Goal: Information Seeking & Learning: Stay updated

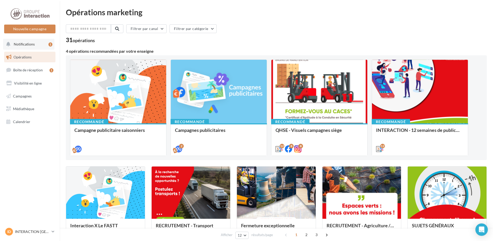
click at [32, 46] on span "Notifications" at bounding box center [24, 44] width 21 height 4
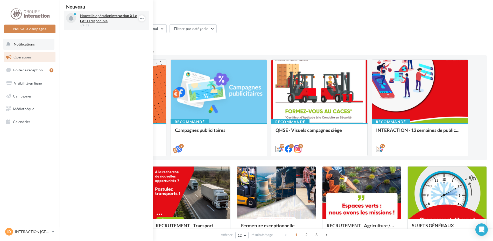
click at [95, 20] on p "Nouvelle opération Interaction X Le FASTT disponible" at bounding box center [110, 18] width 60 height 10
click at [142, 20] on icon "button" at bounding box center [142, 18] width 4 height 6
click at [94, 103] on div "Nouveau Nouvelle opération Interaction X Le FASTT disponible 17:27" at bounding box center [106, 120] width 93 height 241
click at [89, 30] on div "Nouvelle opération Interaction X Le FASTT disponible 17:27" at bounding box center [106, 20] width 85 height 19
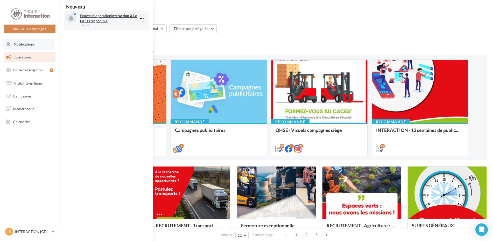
click at [141, 20] on icon "button" at bounding box center [142, 18] width 4 height 6
click at [133, 40] on button "Découvrir cette opération" at bounding box center [115, 40] width 59 height 12
click at [106, 40] on button "Découvrir cette opération" at bounding box center [115, 40] width 59 height 12
click at [76, 81] on div "Nouveau Archiver Découvrir cette opération Nouvelle opération Interaction X Le …" at bounding box center [106, 120] width 93 height 241
click at [37, 71] on span "Boîte de réception" at bounding box center [28, 70] width 30 height 4
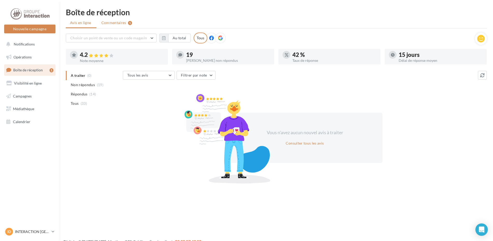
click at [117, 23] on span "Commentaires" at bounding box center [113, 22] width 25 height 5
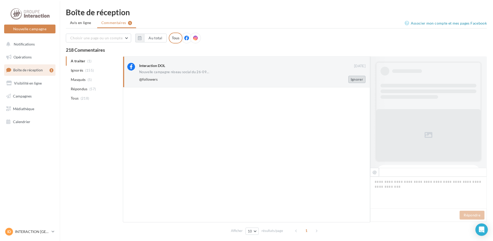
click at [357, 80] on button "Ignorer" at bounding box center [356, 79] width 17 height 7
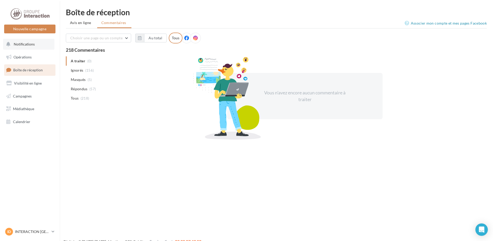
click at [32, 46] on button "Notifications" at bounding box center [28, 44] width 51 height 11
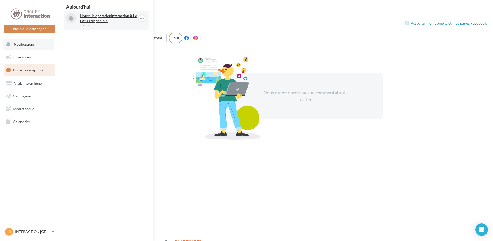
click at [105, 19] on p "Nouvelle opération Interaction X Le FASTT disponible" at bounding box center [110, 18] width 60 height 10
